Goal: Navigation & Orientation: Find specific page/section

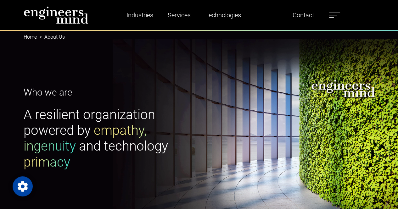
click at [364, 56] on div "Who we are A resilient organization powered by empathy, ingenuity and technolog…" at bounding box center [199, 131] width 398 height 202
click at [334, 15] on span at bounding box center [333, 15] width 8 height 1
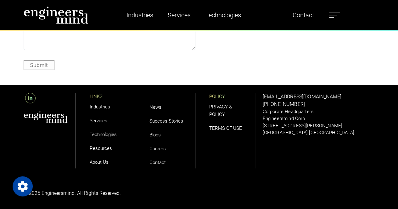
scroll to position [1995, 0]
